Goal: Task Accomplishment & Management: Complete application form

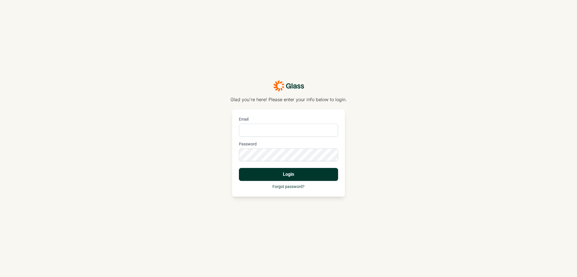
type input "[PERSON_NAME][EMAIL_ADDRESS][DOMAIN_NAME]"
click at [316, 173] on button "Login" at bounding box center [288, 174] width 99 height 13
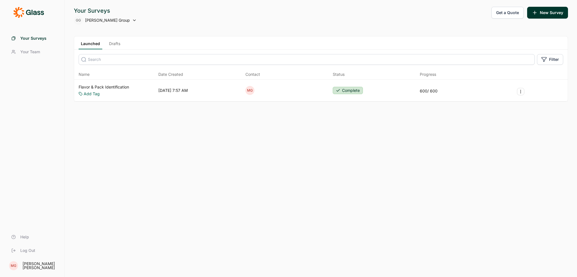
click at [114, 85] on link "Flavor & Pack Identification" at bounding box center [104, 87] width 50 height 6
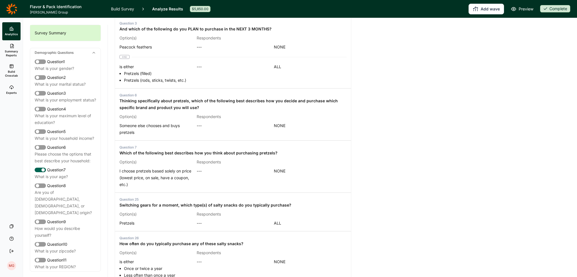
scroll to position [408, 0]
click at [126, 11] on link "Build Survey" at bounding box center [122, 9] width 23 height 18
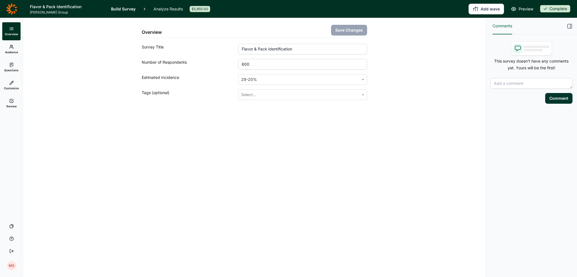
click at [47, 8] on h1 "Flavor & Pack Identification" at bounding box center [67, 6] width 74 height 7
click at [15, 10] on icon at bounding box center [11, 8] width 11 height 11
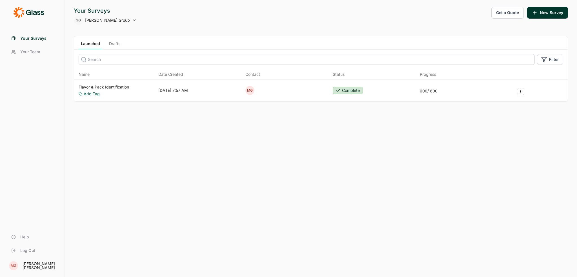
click at [512, 15] on button "Get a Quote" at bounding box center [507, 13] width 32 height 12
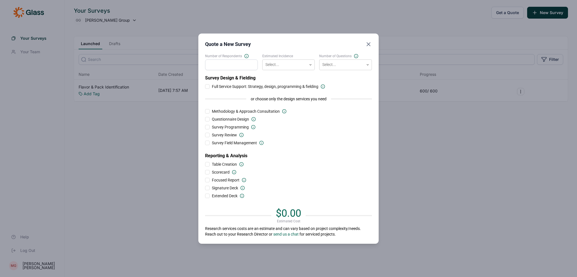
click at [245, 65] on input "Number of Respondents" at bounding box center [231, 64] width 53 height 11
type input "300"
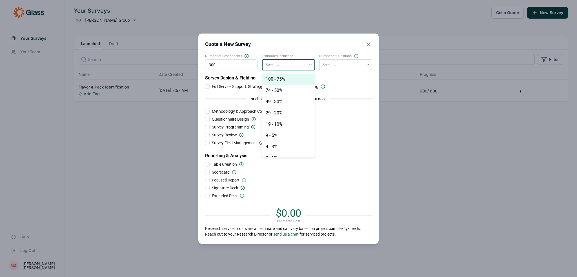
click at [273, 66] on div at bounding box center [284, 64] width 39 height 7
click at [270, 125] on div "19 - 10%" at bounding box center [288, 124] width 53 height 11
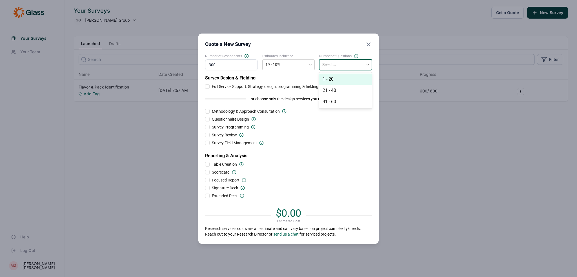
click at [342, 66] on div at bounding box center [341, 64] width 39 height 7
click at [337, 90] on div "21 - 40" at bounding box center [345, 90] width 53 height 11
click at [208, 87] on div at bounding box center [207, 86] width 5 height 5
click at [205, 86] on input "Full Service Support: Strategy, design, programming & fielding" at bounding box center [205, 86] width 0 height 0
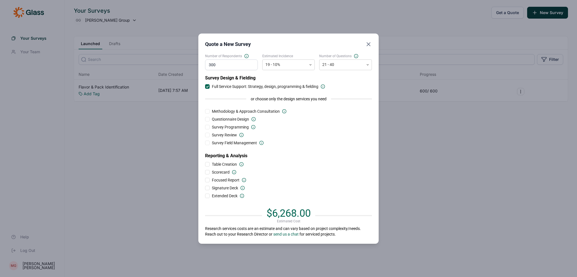
click at [208, 87] on div at bounding box center [207, 86] width 5 height 5
click at [205, 86] on input "Full Service Support: Strategy, design, programming & fielding" at bounding box center [205, 86] width 0 height 0
click at [207, 136] on div at bounding box center [207, 135] width 5 height 5
click at [205, 135] on input "Survey Review" at bounding box center [205, 135] width 0 height 0
click at [207, 142] on div at bounding box center [207, 142] width 5 height 5
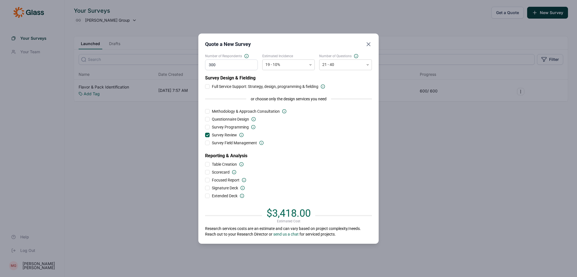
click at [205, 143] on input "Survey Field Management" at bounding box center [205, 143] width 0 height 0
click at [207, 142] on div at bounding box center [207, 142] width 3 height 3
click at [205, 143] on input "Survey Field Management" at bounding box center [205, 143] width 0 height 0
click at [207, 143] on div at bounding box center [207, 142] width 5 height 5
click at [205, 143] on input "Survey Field Management" at bounding box center [205, 143] width 0 height 0
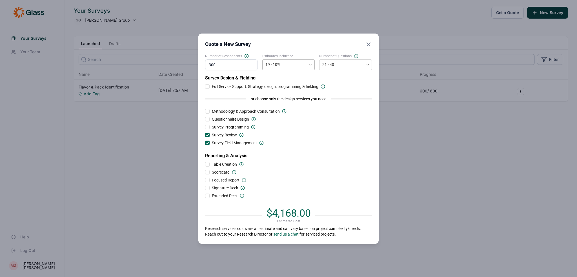
click at [292, 70] on div "19 - 10%" at bounding box center [288, 64] width 53 height 11
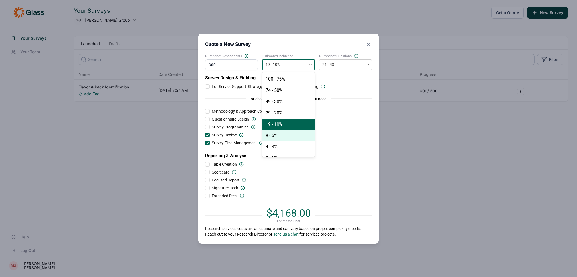
click at [276, 133] on div "9 - 5%" at bounding box center [288, 135] width 53 height 11
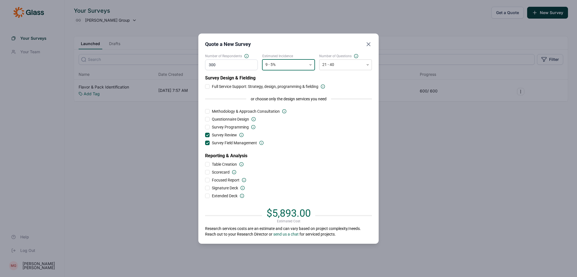
click at [289, 64] on div at bounding box center [284, 64] width 39 height 7
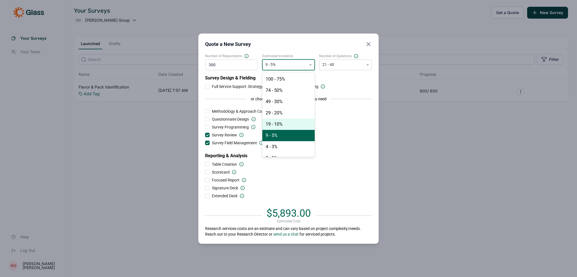
click at [281, 122] on div "19 - 10%" at bounding box center [288, 124] width 53 height 11
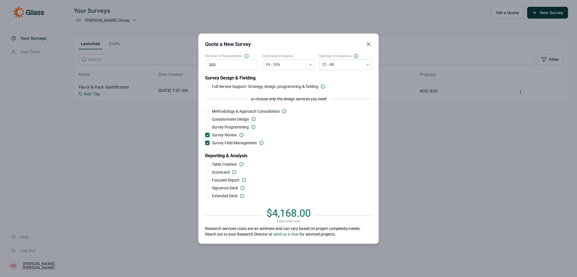
click at [279, 121] on div "Questionnaire Design" at bounding box center [288, 119] width 167 height 6
click at [370, 47] on icon "Close" at bounding box center [368, 44] width 7 height 7
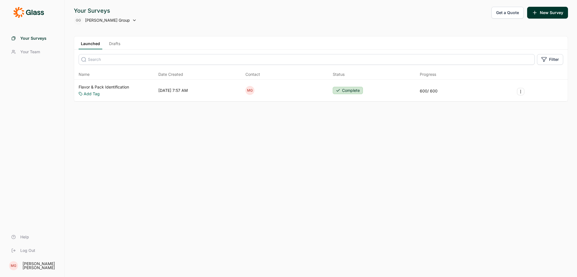
click at [535, 12] on use "button" at bounding box center [534, 12] width 3 height 3
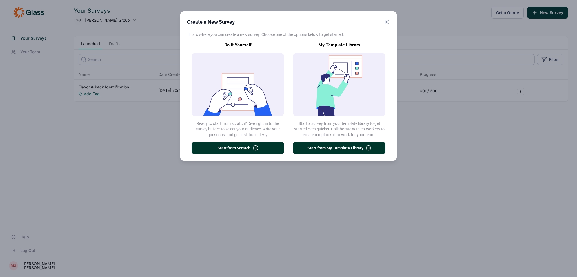
click at [321, 146] on button "Start from My Template Library" at bounding box center [339, 148] width 92 height 12
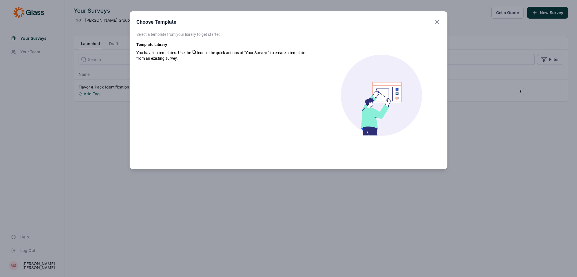
click at [436, 21] on use "Close" at bounding box center [436, 21] width 3 height 3
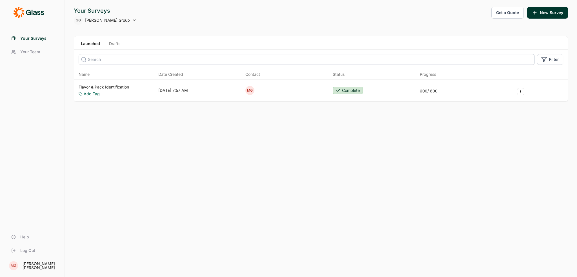
click at [547, 11] on button "New Survey" at bounding box center [547, 13] width 41 height 12
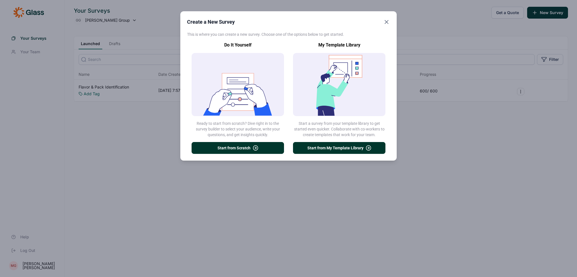
click at [387, 22] on icon "Close" at bounding box center [386, 22] width 7 height 7
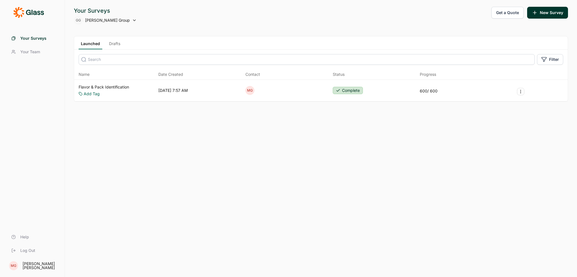
click at [115, 87] on link "Flavor & Pack Identification" at bounding box center [104, 87] width 50 height 6
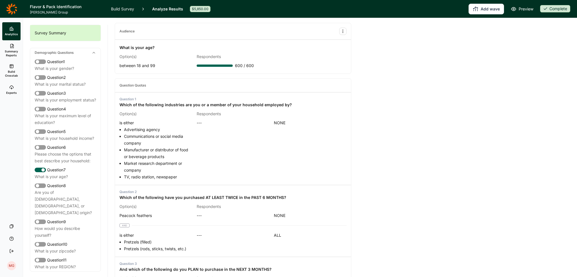
scroll to position [169, 0]
click at [10, 10] on icon at bounding box center [11, 8] width 11 height 11
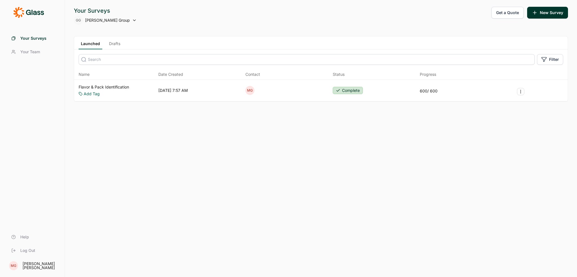
click at [546, 15] on button "New Survey" at bounding box center [547, 13] width 41 height 12
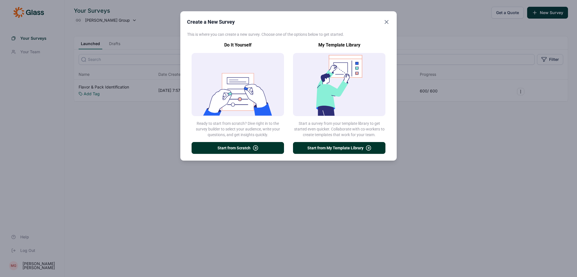
click at [240, 148] on button "Start from Scratch" at bounding box center [237, 148] width 92 height 12
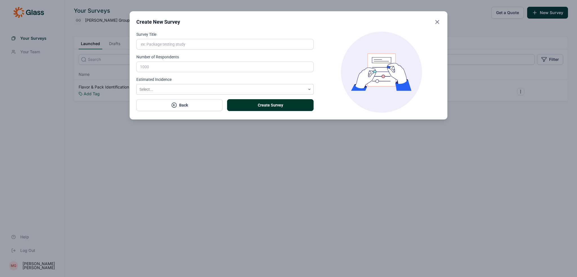
click at [175, 49] on form "Survey Title Number of Respondents Estimated Incidence Select... Create Survey …" at bounding box center [224, 72] width 177 height 81
type input "Yes Bar Pack Validation"
click at [164, 62] on input "Number of Respondents" at bounding box center [224, 66] width 177 height 11
type input "300"
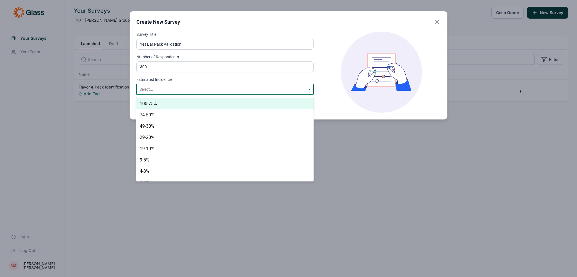
click at [166, 86] on div at bounding box center [220, 89] width 163 height 7
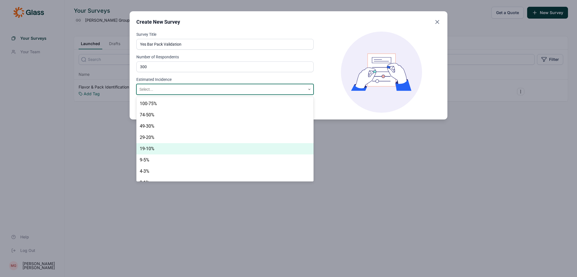
click at [162, 146] on div "19-10%" at bounding box center [224, 148] width 177 height 11
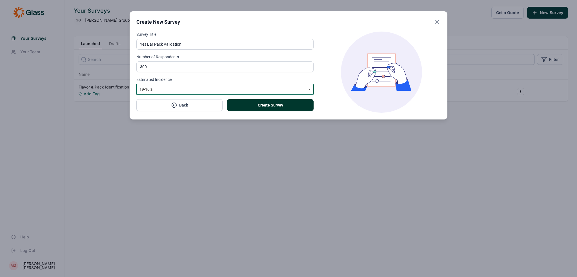
click at [266, 108] on button "Create Survey" at bounding box center [270, 105] width 86 height 12
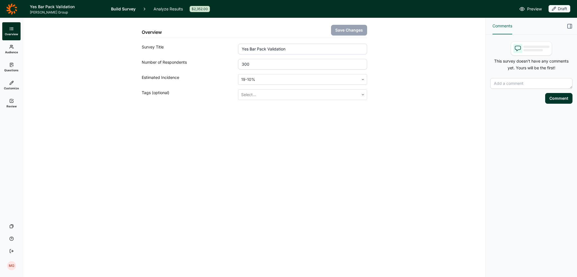
click at [16, 70] on span "Questions" at bounding box center [11, 70] width 14 height 4
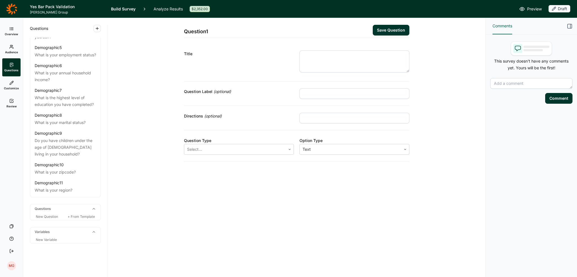
scroll to position [104, 0]
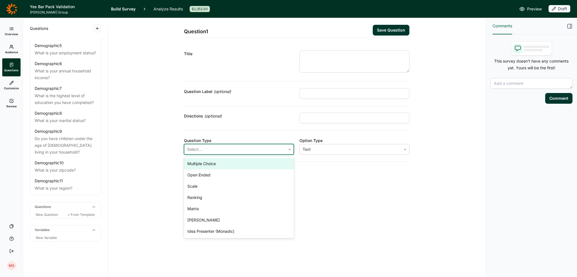
click at [201, 151] on div at bounding box center [235, 149] width 96 height 8
click at [201, 162] on div "Multiple Choice" at bounding box center [239, 163] width 110 height 11
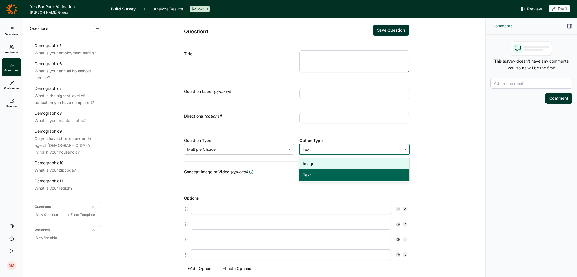
click at [320, 150] on div at bounding box center [350, 149] width 96 height 8
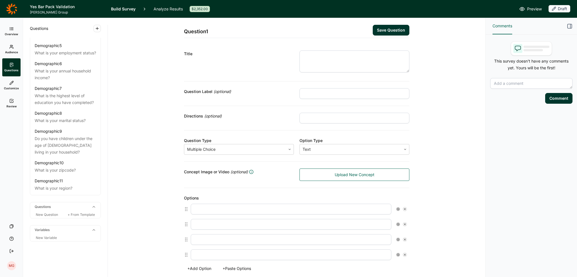
click at [131, 11] on link "Build Survey" at bounding box center [123, 9] width 24 height 18
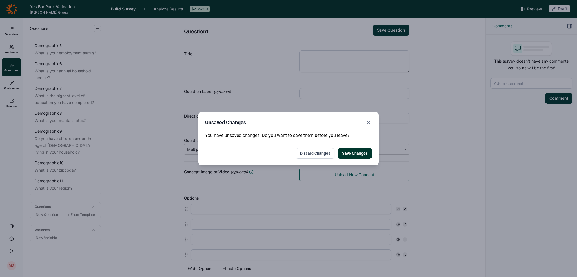
click at [330, 153] on button "Discard Changes" at bounding box center [315, 153] width 39 height 11
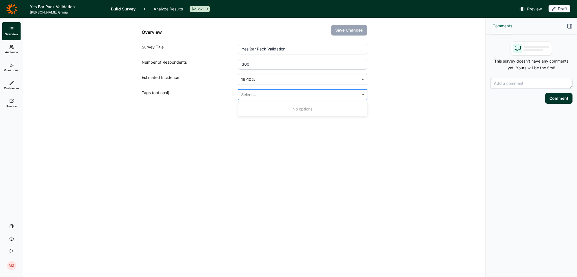
click at [270, 91] on div at bounding box center [298, 95] width 115 height 8
click at [11, 7] on icon at bounding box center [11, 8] width 11 height 11
